Goal: Transaction & Acquisition: Book appointment/travel/reservation

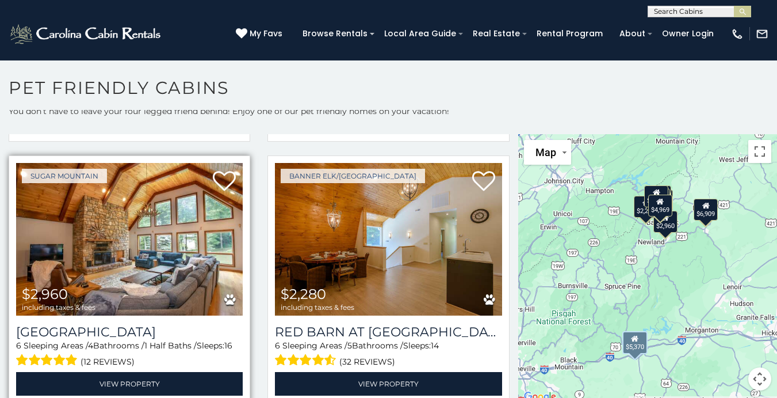
scroll to position [266, 0]
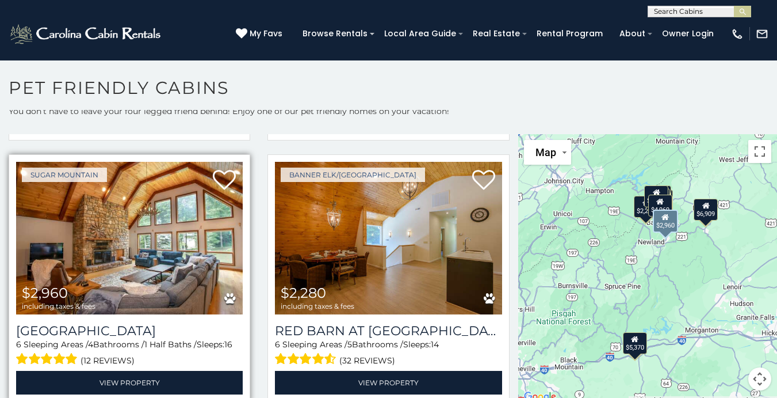
click at [141, 225] on img at bounding box center [129, 238] width 227 height 152
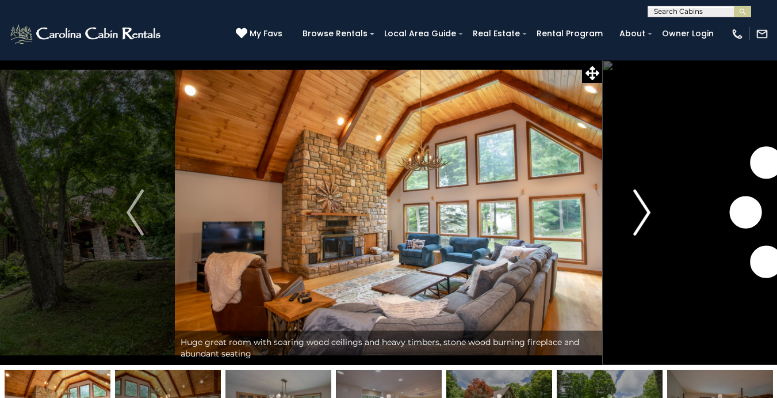
click at [643, 210] on img "Next" at bounding box center [641, 212] width 17 height 46
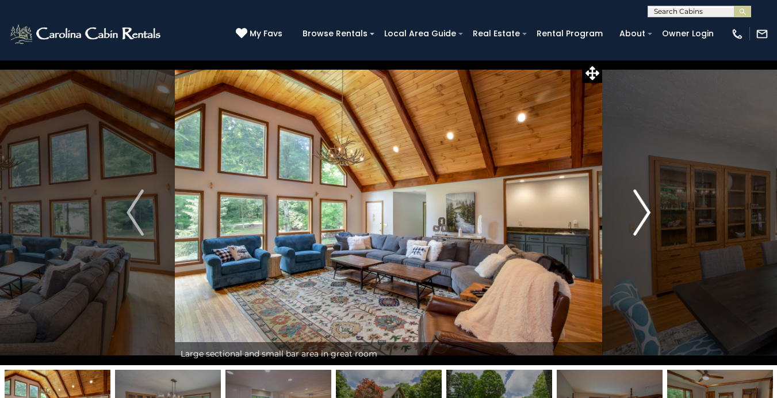
click at [643, 210] on img "Next" at bounding box center [641, 212] width 17 height 46
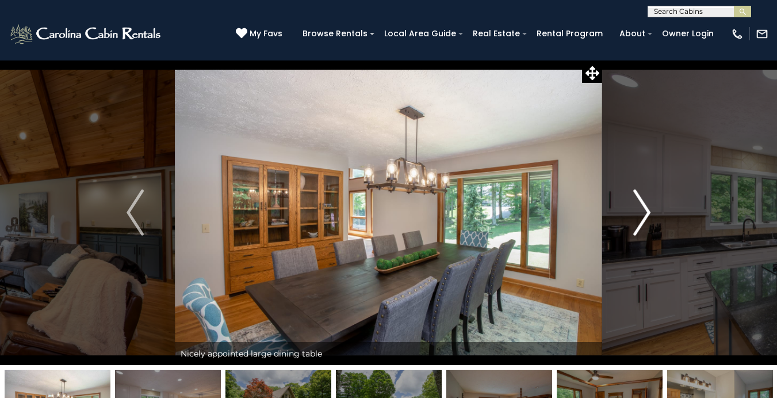
click at [643, 210] on img "Next" at bounding box center [641, 212] width 17 height 46
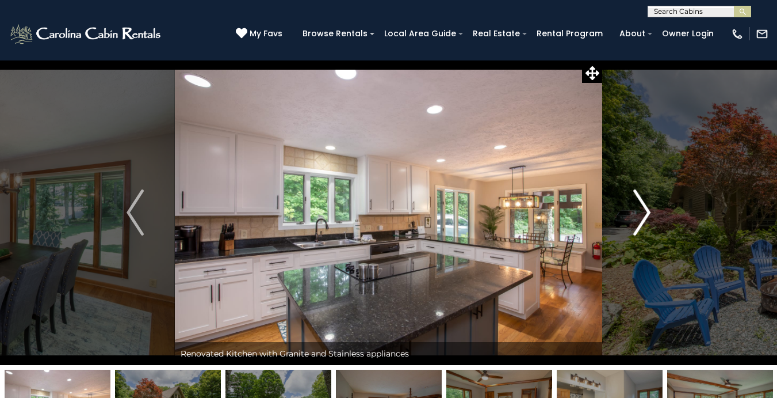
click at [643, 210] on img "Next" at bounding box center [641, 212] width 17 height 46
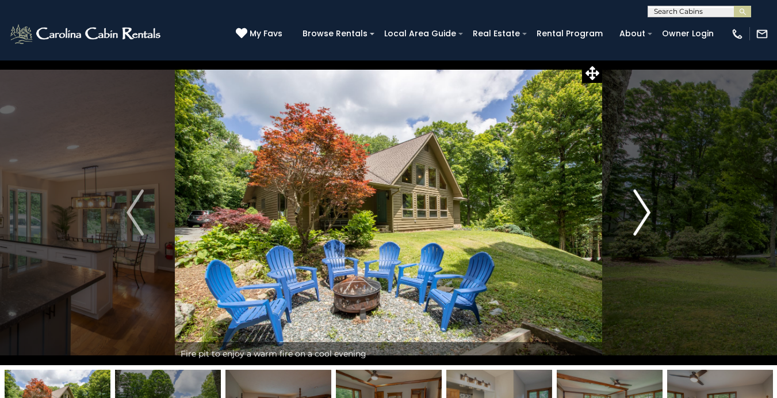
click at [643, 210] on img "Next" at bounding box center [641, 212] width 17 height 46
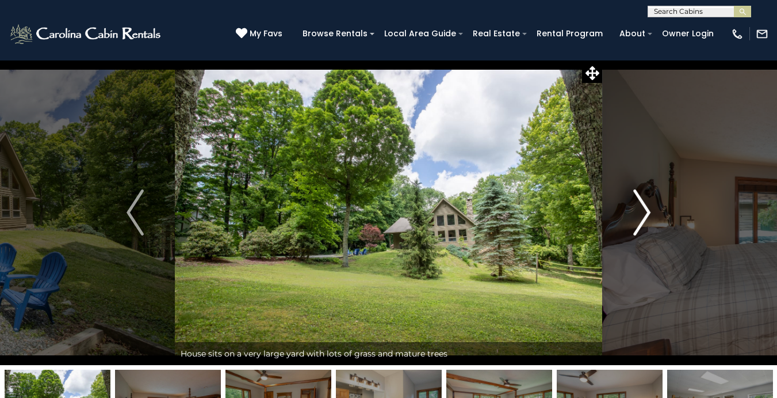
click at [643, 210] on img "Next" at bounding box center [641, 212] width 17 height 46
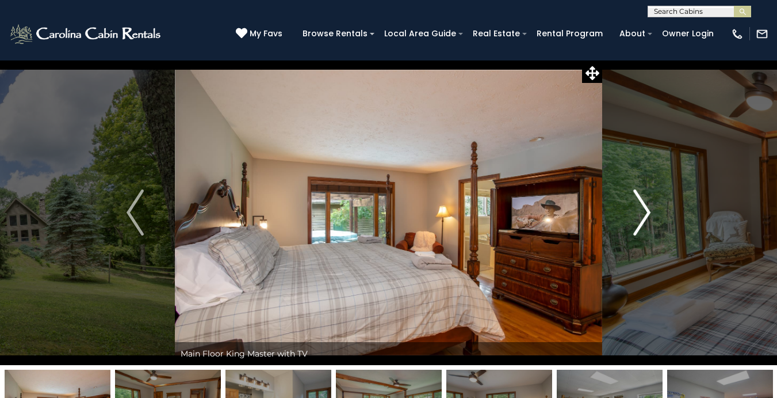
click at [643, 210] on img "Next" at bounding box center [641, 212] width 17 height 46
